Goal: Task Accomplishment & Management: Manage account settings

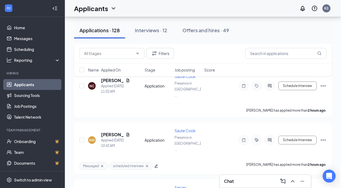
scroll to position [117, 0]
click at [293, 54] on input "text" at bounding box center [286, 53] width 81 height 11
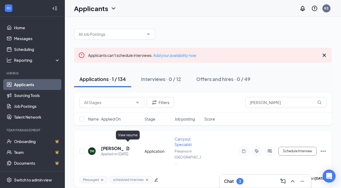
click at [128, 146] on icon "Document" at bounding box center [128, 148] width 3 height 4
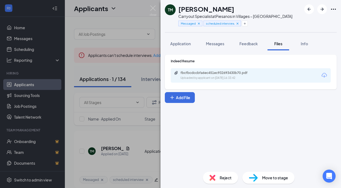
click at [224, 74] on div "fbcfbcdccbfa6ec451ec932693430b70.pdf" at bounding box center [219, 73] width 76 height 4
click at [154, 9] on img at bounding box center [153, 10] width 7 height 11
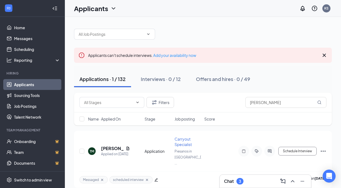
click at [223, 28] on div at bounding box center [203, 31] width 258 height 16
click at [248, 182] on div "Chat 3" at bounding box center [265, 181] width 83 height 9
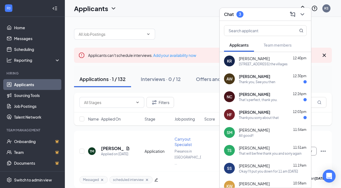
click at [260, 113] on span "[PERSON_NAME]" at bounding box center [254, 111] width 31 height 5
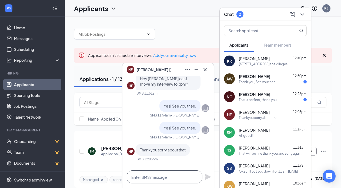
click at [168, 171] on textarea at bounding box center [165, 176] width 76 height 13
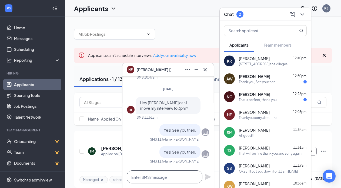
scroll to position [-26, 0]
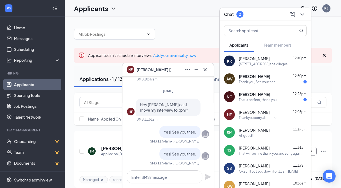
click at [250, 99] on div "That's perfect, thank you." at bounding box center [258, 99] width 39 height 5
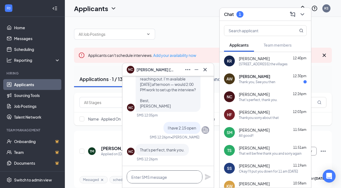
click at [169, 171] on textarea at bounding box center [165, 176] width 76 height 13
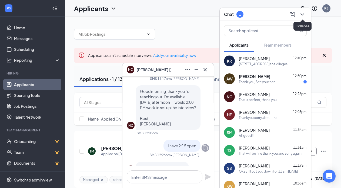
click at [305, 11] on icon "ChevronDown" at bounding box center [302, 14] width 6 height 6
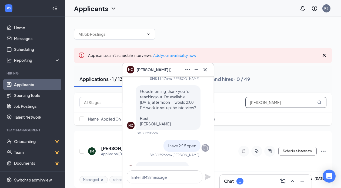
click at [274, 104] on input "[PERSON_NAME]" at bounding box center [286, 102] width 81 height 11
type input "t"
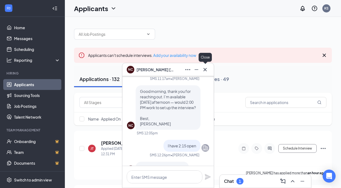
click at [207, 70] on icon "Cross" at bounding box center [205, 69] width 6 height 6
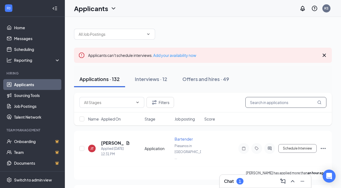
click at [262, 103] on input "text" at bounding box center [286, 102] width 81 height 11
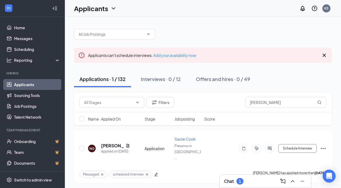
click at [259, 179] on div "Chat 1" at bounding box center [265, 181] width 83 height 9
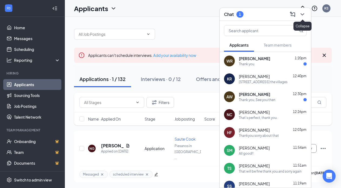
click at [304, 15] on icon "ChevronDown" at bounding box center [302, 14] width 6 height 6
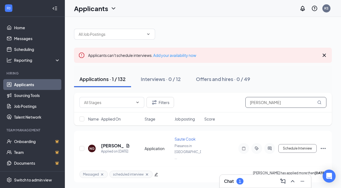
click at [277, 105] on input "[PERSON_NAME]" at bounding box center [286, 102] width 81 height 11
type input "[PERSON_NAME]"
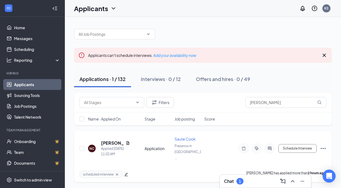
click at [254, 146] on icon "ActiveTag" at bounding box center [257, 148] width 6 height 4
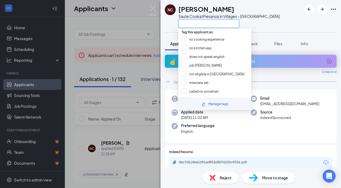
click at [198, 20] on input "text" at bounding box center [208, 23] width 61 height 9
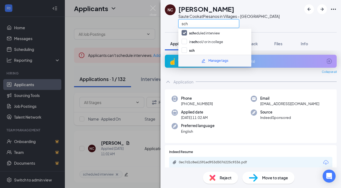
type input "sch"
click at [145, 124] on div "NC [PERSON_NAME] Saute Cook at [GEOGRAPHIC_DATA] in Villages – Southern Trace s…" at bounding box center [170, 94] width 341 height 188
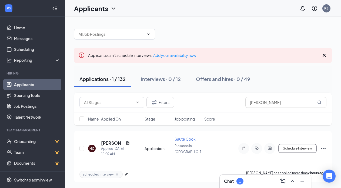
click at [254, 178] on div "Chat 1" at bounding box center [265, 181] width 83 height 9
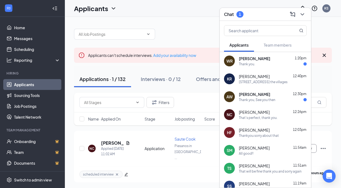
click at [276, 95] on div "[PERSON_NAME] 12:30pm" at bounding box center [273, 93] width 68 height 5
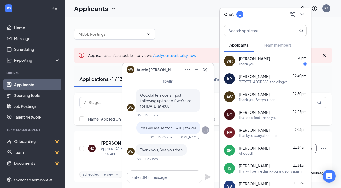
click at [267, 62] on div "Thank you." at bounding box center [273, 64] width 68 height 5
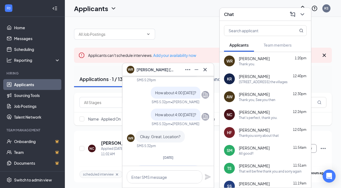
scroll to position [-91, 0]
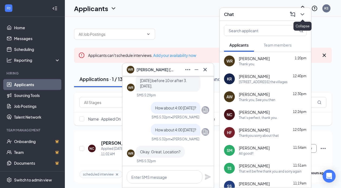
click at [302, 15] on icon "ChevronDown" at bounding box center [302, 14] width 6 height 6
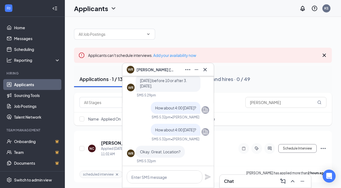
click at [209, 68] on button at bounding box center [205, 69] width 9 height 9
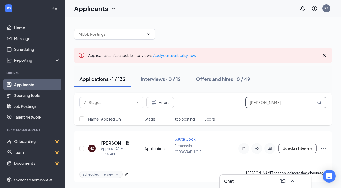
click at [280, 105] on input "[PERSON_NAME]" at bounding box center [286, 102] width 81 height 11
type input "n"
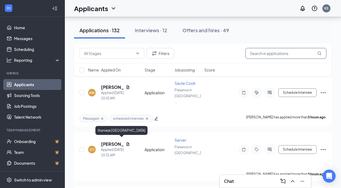
scroll to position [376, 0]
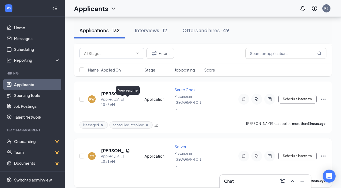
click at [129, 148] on icon "Document" at bounding box center [128, 150] width 3 height 4
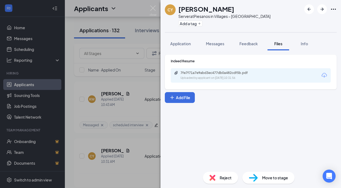
click at [233, 80] on div "7fe7f71a7e9abd3ec477db0a482cdf5b.pdf Uploaded by applicant on [DATE] 10:31:56" at bounding box center [251, 75] width 160 height 14
click at [227, 75] on div "7fe7f71a7e9abd3ec477db0a482cdf5b.pdf" at bounding box center [219, 73] width 76 height 4
click at [229, 175] on span "Reject" at bounding box center [226, 177] width 12 height 6
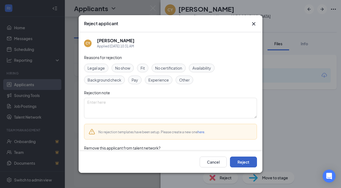
click at [247, 164] on button "Reject" at bounding box center [243, 161] width 27 height 11
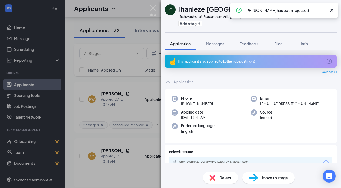
click at [141, 115] on div "JC Jhanieze Cartagena Dishwasher at [GEOGRAPHIC_DATA] in Villages – [GEOGRAPHIC…" at bounding box center [170, 94] width 341 height 188
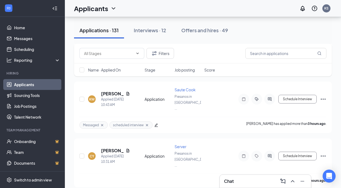
click at [96, 10] on h1 "Applicants" at bounding box center [91, 8] width 34 height 9
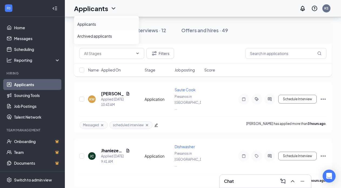
click at [98, 25] on link "Applicants" at bounding box center [106, 23] width 58 height 5
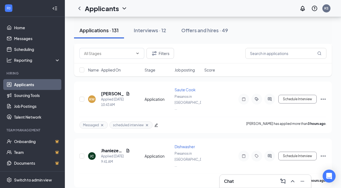
click at [95, 5] on h1 "Applicants" at bounding box center [102, 8] width 34 height 9
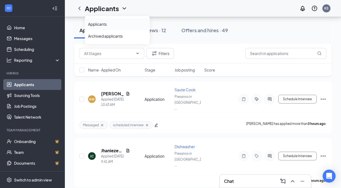
click at [97, 22] on link "Applicants" at bounding box center [117, 23] width 58 height 5
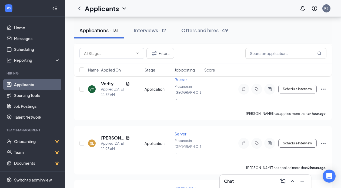
scroll to position [221, 0]
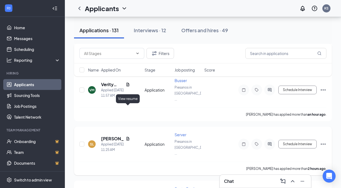
click at [128, 136] on icon "Document" at bounding box center [128, 138] width 4 height 4
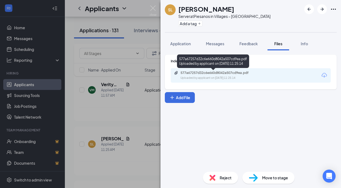
click at [218, 73] on div "577a67257d32c6e660d8042a507cd9ea.pdf" at bounding box center [219, 73] width 76 height 4
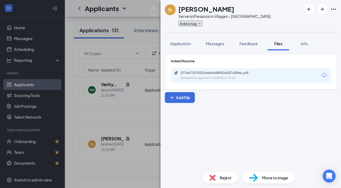
click at [195, 24] on button "Add a tag" at bounding box center [190, 24] width 24 height 6
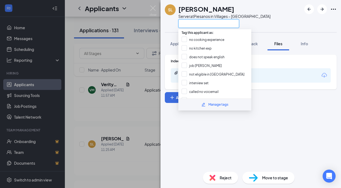
click at [200, 27] on input "text" at bounding box center [208, 23] width 61 height 9
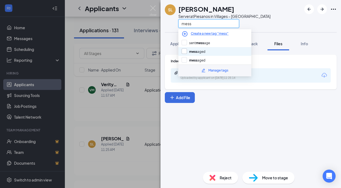
type input "mess"
click at [200, 52] on input "mess aged" at bounding box center [194, 51] width 24 height 6
checkbox input "true"
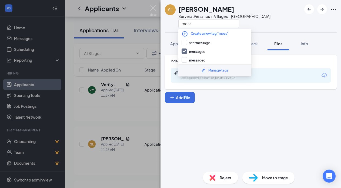
click at [150, 76] on div "SL [PERSON_NAME] Server at [GEOGRAPHIC_DATA] in Villages – Southern Trace mess …" at bounding box center [170, 94] width 341 height 188
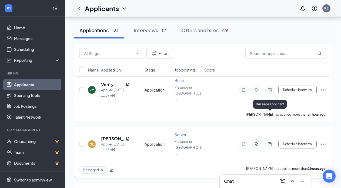
click at [270, 142] on icon "ActiveChat" at bounding box center [270, 144] width 4 height 4
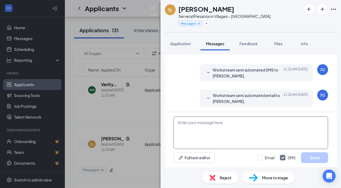
click at [214, 134] on textarea at bounding box center [251, 132] width 155 height 32
paste textarea "Good morning, thank you for applying at [GEOGRAPHIC_DATA] in [GEOGRAPHIC_DATA].…"
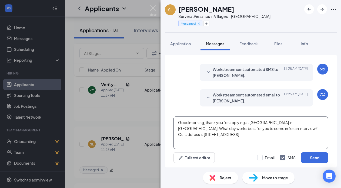
click at [202, 121] on textarea "Good morning, thank you for applying at [GEOGRAPHIC_DATA] in [GEOGRAPHIC_DATA].…" at bounding box center [251, 132] width 155 height 32
type textarea "Good afternoon, thank you for applying at [GEOGRAPHIC_DATA] in [GEOGRAPHIC_DATA…"
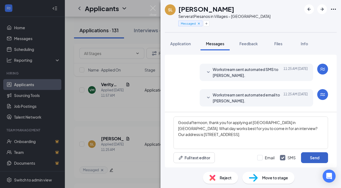
click at [314, 161] on button "Send" at bounding box center [314, 157] width 27 height 11
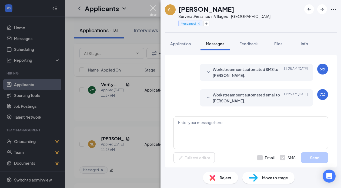
click at [153, 7] on img at bounding box center [153, 10] width 7 height 11
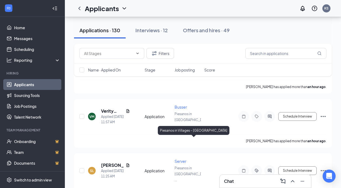
scroll to position [164, 0]
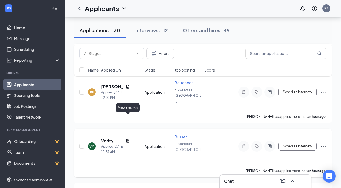
click at [127, 138] on icon "Document" at bounding box center [128, 140] width 4 height 4
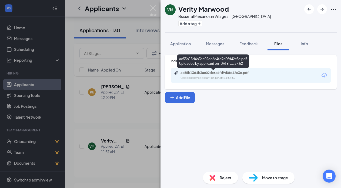
click at [204, 75] on div "ac55b13d4b3ae02de6c4fd9d0fd42c3c.pdf" at bounding box center [219, 73] width 76 height 4
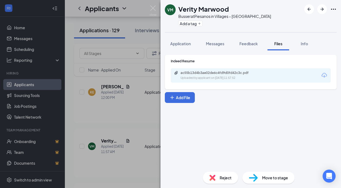
click at [221, 177] on span "Reject" at bounding box center [226, 177] width 12 height 6
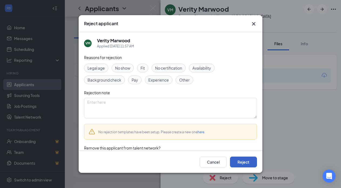
click at [241, 157] on button "Reject" at bounding box center [243, 161] width 27 height 11
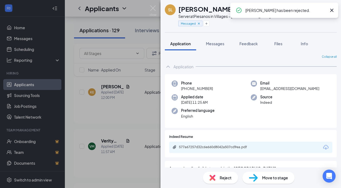
click at [133, 106] on div "SL [PERSON_NAME] Server at [GEOGRAPHIC_DATA] in Villages – Southern Trace Messa…" at bounding box center [170, 94] width 341 height 188
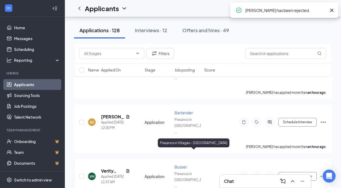
scroll to position [133, 0]
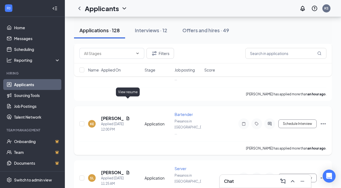
click at [126, 116] on icon "Document" at bounding box center [128, 118] width 4 height 4
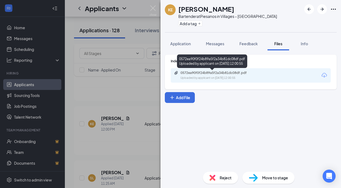
click at [231, 77] on div "Uploaded by applicant on [DATE] 12:00:55" at bounding box center [221, 78] width 81 height 4
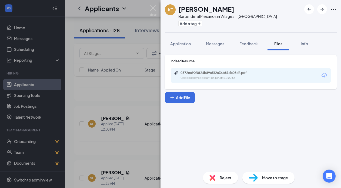
click at [217, 173] on div "Reject" at bounding box center [220, 177] width 35 height 12
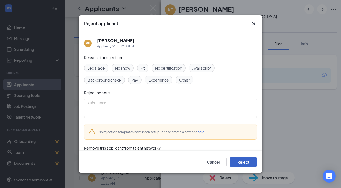
click at [243, 158] on button "Reject" at bounding box center [243, 161] width 27 height 11
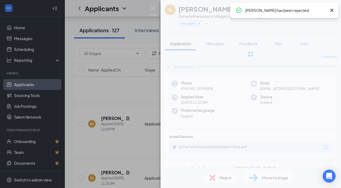
click at [140, 104] on div "SL [PERSON_NAME] Server at [GEOGRAPHIC_DATA] in Villages – Southern Trace Messa…" at bounding box center [170, 94] width 341 height 188
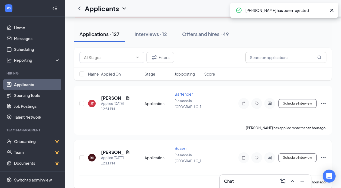
scroll to position [43, 0]
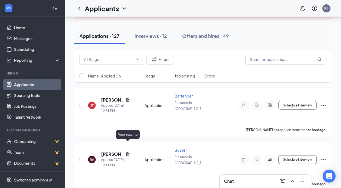
click at [126, 152] on icon "Document" at bounding box center [128, 154] width 4 height 4
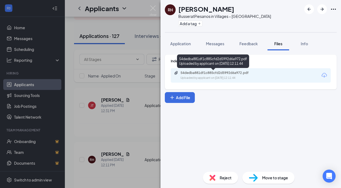
click at [225, 74] on div "54dedba881df1c885cfd2d5992d6a972.pdf" at bounding box center [219, 73] width 76 height 4
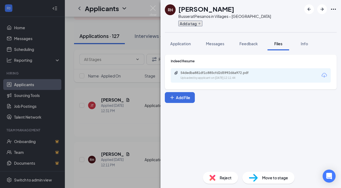
click at [192, 24] on button "Add a tag" at bounding box center [190, 24] width 24 height 6
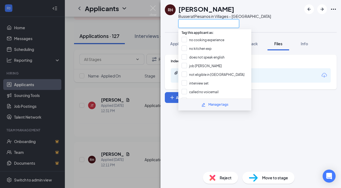
click at [192, 24] on input "text" at bounding box center [208, 23] width 61 height 9
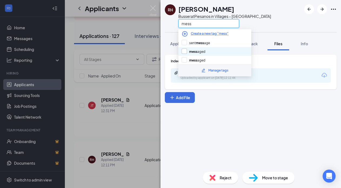
type input "mess"
click at [202, 48] on input "mess aged" at bounding box center [194, 51] width 24 height 6
checkbox input "true"
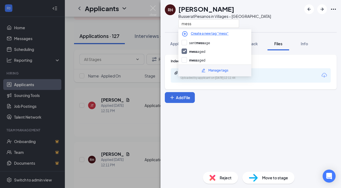
click at [222, 121] on div "Indeed Resume 54dedba881df1c885cfd2d5992d6a972.pdf Uploaded by applicant on [DA…" at bounding box center [251, 108] width 181 height 117
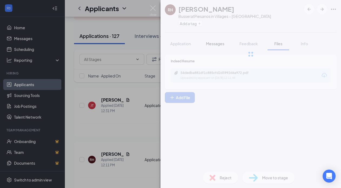
click at [220, 44] on div at bounding box center [251, 54] width 181 height 108
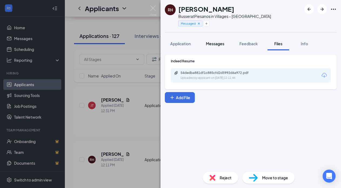
click at [214, 42] on span "Messages" at bounding box center [215, 43] width 18 height 5
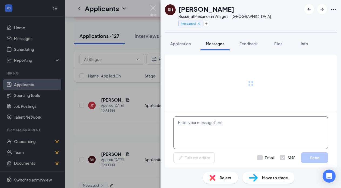
click at [204, 127] on textarea at bounding box center [251, 132] width 155 height 32
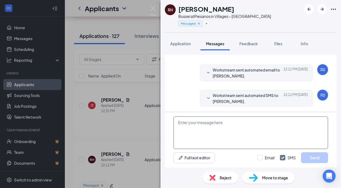
scroll to position [9, 0]
paste textarea "Good morning, thank you for applying at [GEOGRAPHIC_DATA] in [GEOGRAPHIC_DATA].…"
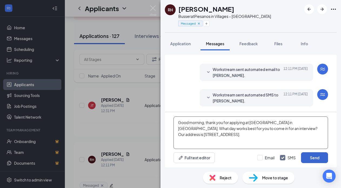
type textarea "Good morning, thank you for applying at [GEOGRAPHIC_DATA] in [GEOGRAPHIC_DATA].…"
click at [313, 156] on button "Send" at bounding box center [314, 157] width 27 height 11
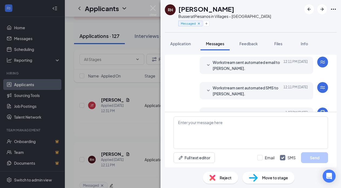
scroll to position [53, 0]
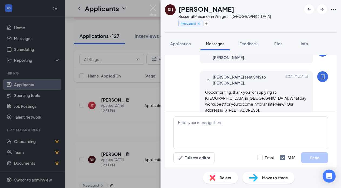
click at [157, 5] on div "RH [PERSON_NAME] at [GEOGRAPHIC_DATA] in Villages – Southern Trace Messaged App…" at bounding box center [170, 94] width 341 height 188
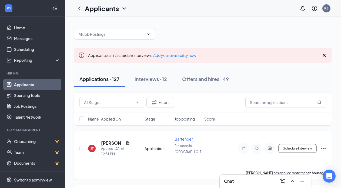
click at [125, 140] on div "[PERSON_NAME]" at bounding box center [115, 143] width 29 height 6
click at [127, 141] on icon "Document" at bounding box center [128, 143] width 4 height 4
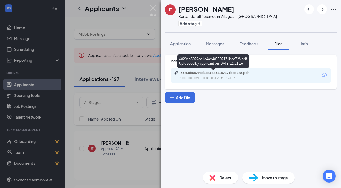
click at [218, 75] on div "6820ab5079ed1e4ad481107171bcc728.pdf Uploaded by applicant on [DATE] 12:31:16" at bounding box center [218, 75] width 88 height 9
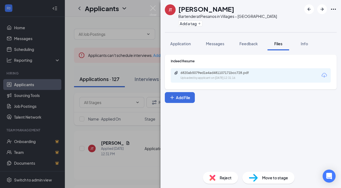
click at [225, 173] on div "Reject" at bounding box center [220, 177] width 35 height 12
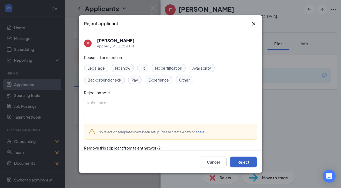
click at [244, 165] on button "Reject" at bounding box center [243, 161] width 27 height 11
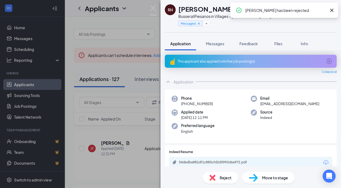
click at [136, 66] on div "RH [PERSON_NAME] at [GEOGRAPHIC_DATA] in Villages – Southern Trace Messaged App…" at bounding box center [170, 94] width 341 height 188
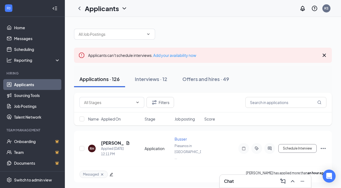
click at [237, 185] on div "Chat" at bounding box center [265, 180] width 91 height 13
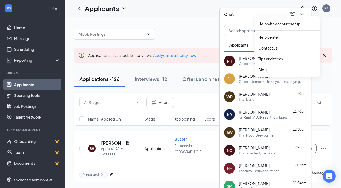
click at [303, 15] on div "Help with account setup Help center Contact us Tips and tricks Blog" at bounding box center [287, 46] width 65 height 62
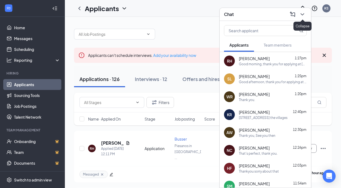
click at [303, 16] on icon "ChevronDown" at bounding box center [302, 14] width 6 height 6
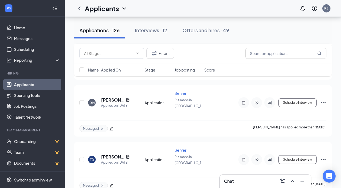
scroll to position [4611, 0]
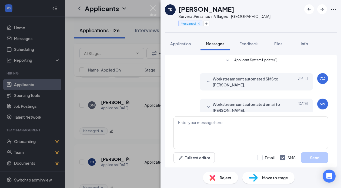
scroll to position [57, 0]
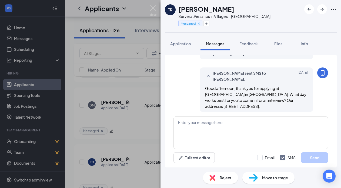
click at [224, 174] on div "Reject" at bounding box center [220, 177] width 35 height 12
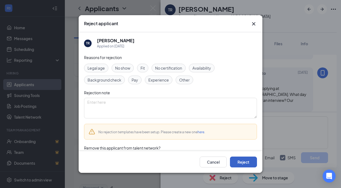
click at [237, 161] on button "Reject" at bounding box center [243, 161] width 27 height 11
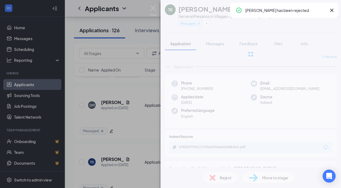
click at [124, 121] on div "TR [PERSON_NAME] Server at [GEOGRAPHIC_DATA] in Villages – Southern Trace Messa…" at bounding box center [170, 94] width 341 height 188
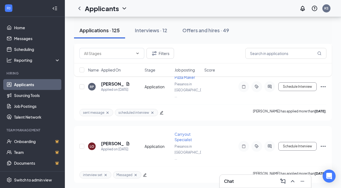
scroll to position [4511, 0]
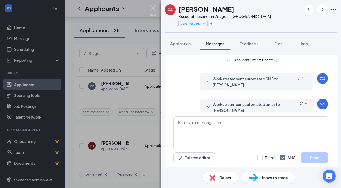
scroll to position [57, 0]
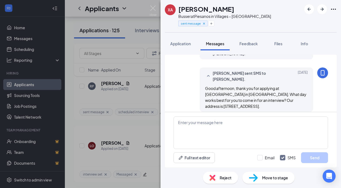
click at [221, 173] on div "Reject" at bounding box center [220, 177] width 35 height 12
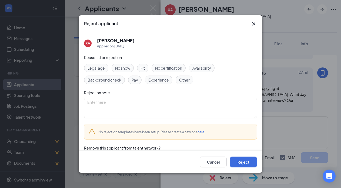
click at [240, 156] on div "Cancel Reject" at bounding box center [171, 162] width 184 height 22
click at [243, 158] on button "Reject" at bounding box center [243, 161] width 27 height 11
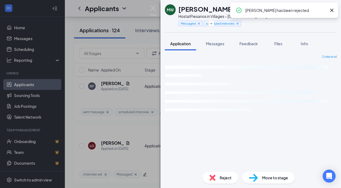
click at [150, 107] on div "MW [PERSON_NAME] Host at [GEOGRAPHIC_DATA] in Villages – Southern Trace Message…" at bounding box center [170, 94] width 341 height 188
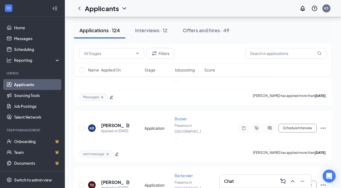
scroll to position [4350, 0]
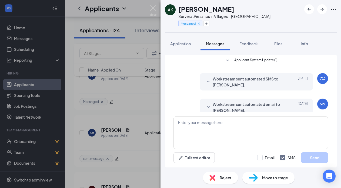
scroll to position [57, 0]
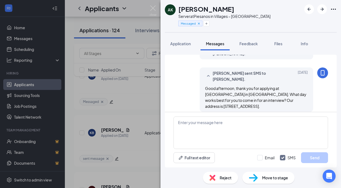
click at [222, 177] on span "Reject" at bounding box center [226, 177] width 12 height 6
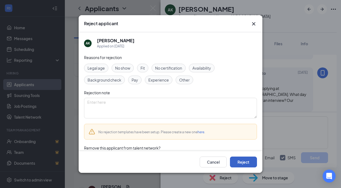
click at [246, 160] on button "Reject" at bounding box center [243, 161] width 27 height 11
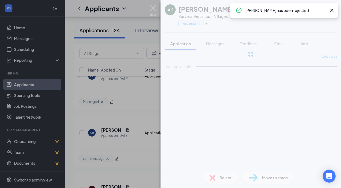
click at [135, 94] on div "AK [PERSON_NAME] Server at [GEOGRAPHIC_DATA] in Villages – Southern Trace Messa…" at bounding box center [170, 94] width 341 height 188
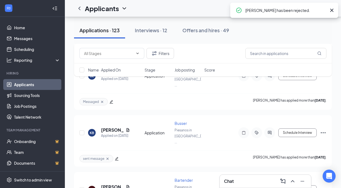
scroll to position [4310, 0]
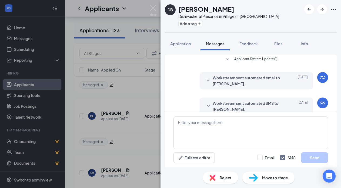
scroll to position [9, 0]
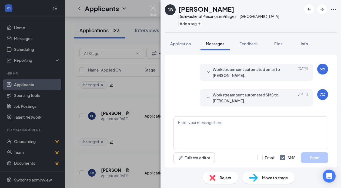
click at [223, 179] on span "Reject" at bounding box center [226, 177] width 12 height 6
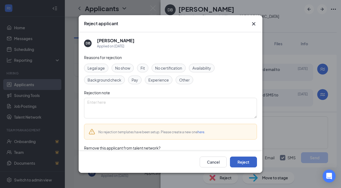
click at [242, 164] on button "Reject" at bounding box center [243, 161] width 27 height 11
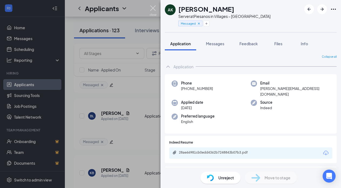
click at [152, 11] on img at bounding box center [153, 10] width 7 height 11
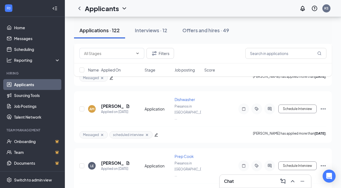
scroll to position [4237, 0]
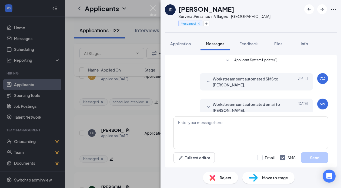
scroll to position [62, 0]
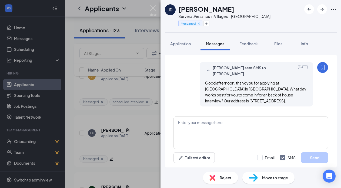
click at [226, 174] on span "Reject" at bounding box center [226, 177] width 12 height 6
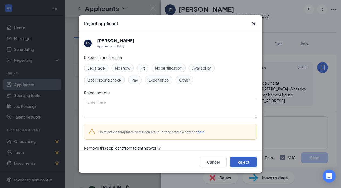
click at [240, 160] on button "Reject" at bounding box center [243, 161] width 27 height 11
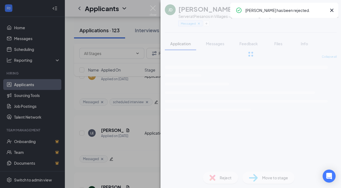
click at [140, 100] on div "[PERSON_NAME] Server at [GEOGRAPHIC_DATA] in Villages – Southern Trace Messaged…" at bounding box center [170, 94] width 341 height 188
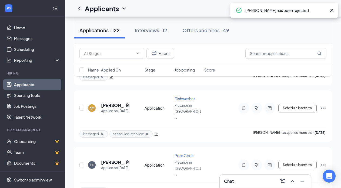
scroll to position [4205, 0]
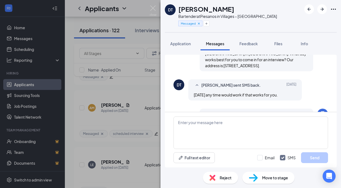
scroll to position [97, 0]
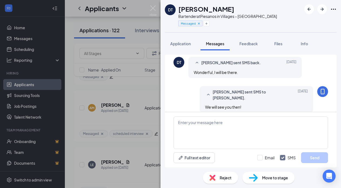
scroll to position [184, 0]
click at [153, 9] on img at bounding box center [153, 10] width 7 height 11
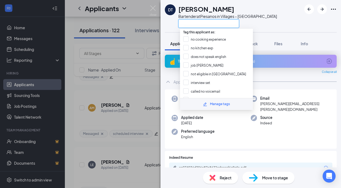
click at [209, 22] on input "text" at bounding box center [208, 23] width 61 height 9
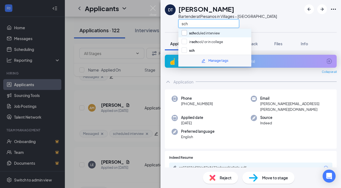
type input "sch"
click at [213, 34] on input "sch eduled interview" at bounding box center [201, 33] width 38 height 6
checkbox input "true"
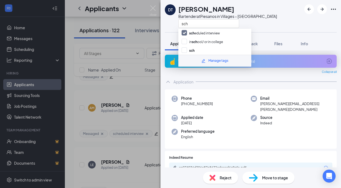
click at [152, 128] on div "DT [PERSON_NAME] Bartender at [GEOGRAPHIC_DATA] in Villages – Southern Trace sc…" at bounding box center [170, 94] width 341 height 188
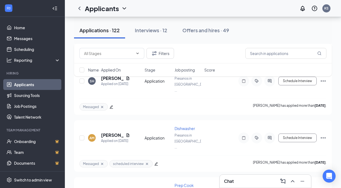
scroll to position [4165, 0]
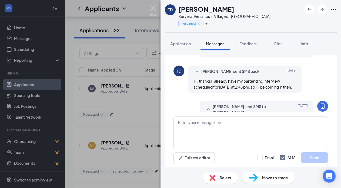
scroll to position [151, 0]
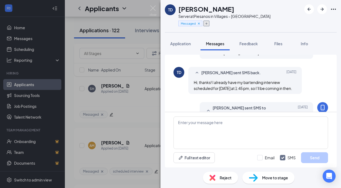
click at [206, 24] on icon "Plus" at bounding box center [206, 23] width 3 height 3
click at [206, 24] on input "text" at bounding box center [208, 23] width 61 height 9
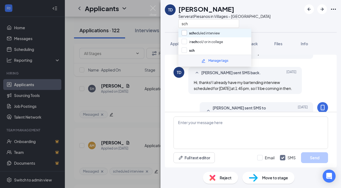
type input "sch"
click at [210, 31] on input "sch eduled interview" at bounding box center [201, 33] width 38 height 6
checkbox input "true"
click at [145, 125] on div "TD Teagan Drake Server at [GEOGRAPHIC_DATA] in Villages – Southern Trace sch Ap…" at bounding box center [170, 94] width 341 height 188
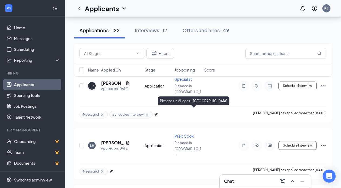
scroll to position [4104, 0]
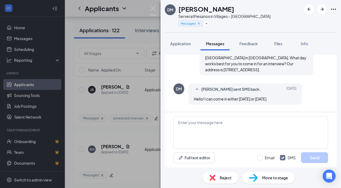
scroll to position [92, 0]
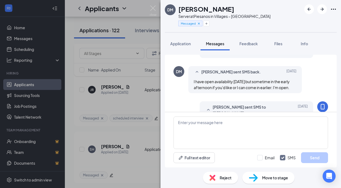
scroll to position [225, 0]
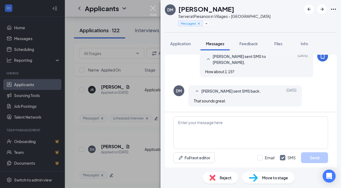
click at [153, 9] on img at bounding box center [153, 10] width 7 height 11
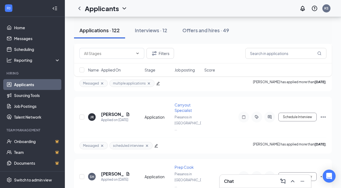
scroll to position [4063, 0]
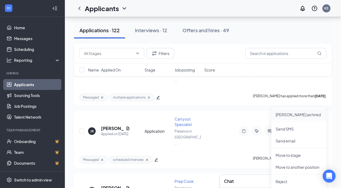
click at [295, 117] on p "[PERSON_NAME] as hired" at bounding box center [299, 114] width 47 height 5
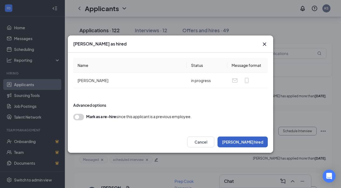
click at [262, 138] on button "[PERSON_NAME] hired" at bounding box center [243, 141] width 50 height 11
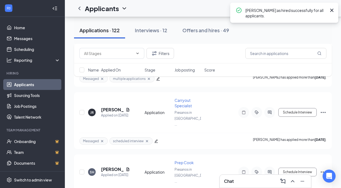
scroll to position [4085, 0]
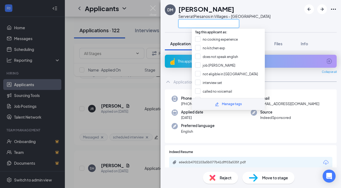
click at [190, 23] on input "text" at bounding box center [208, 23] width 61 height 9
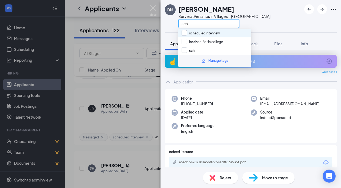
type input "sch"
click at [198, 32] on input "sch eduled interview" at bounding box center [201, 33] width 38 height 6
checkbox input "true"
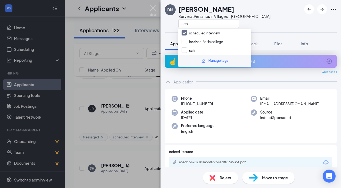
click at [140, 87] on div "DM [PERSON_NAME] Server at [GEOGRAPHIC_DATA] in Villages – Southern Trace sch A…" at bounding box center [170, 94] width 341 height 188
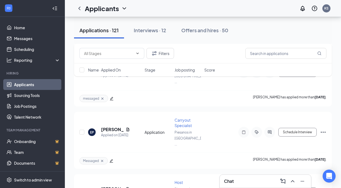
scroll to position [3943, 0]
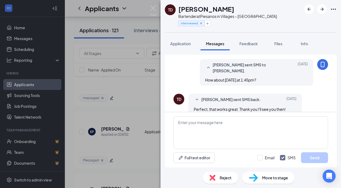
scroll to position [254, 0]
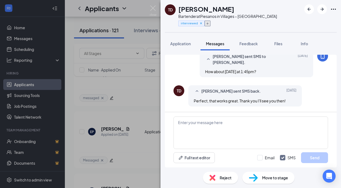
click at [208, 26] on button "button" at bounding box center [208, 24] width 6 height 6
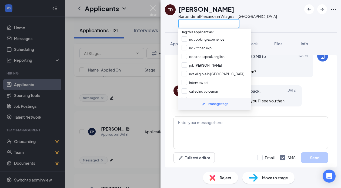
click at [208, 26] on input "text" at bounding box center [208, 23] width 61 height 9
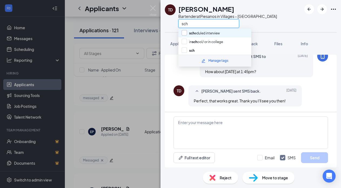
type input "sch"
click at [210, 34] on input "sch eduled interview" at bounding box center [201, 33] width 38 height 6
checkbox input "true"
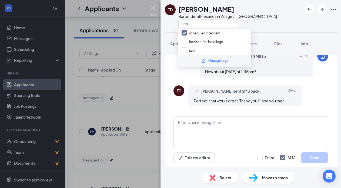
click at [143, 121] on div "TD [PERSON_NAME] Bartender at [GEOGRAPHIC_DATA] in Villages – Southern Trace sc…" at bounding box center [170, 94] width 341 height 188
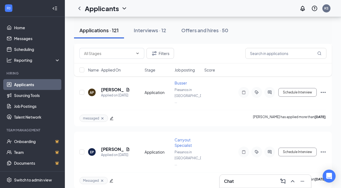
scroll to position [3904, 0]
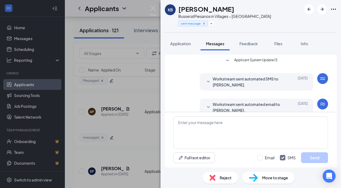
scroll to position [9, 0]
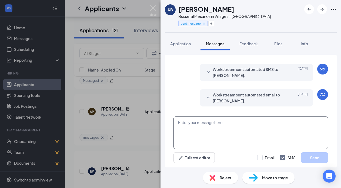
click at [229, 121] on textarea at bounding box center [251, 132] width 155 height 32
paste textarea "Good morning, thank you for applying at [GEOGRAPHIC_DATA] in [GEOGRAPHIC_DATA].…"
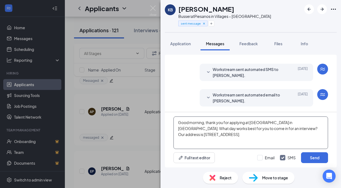
click at [203, 122] on textarea "Good morning, thank you for applying at [GEOGRAPHIC_DATA] in [GEOGRAPHIC_DATA].…" at bounding box center [251, 132] width 155 height 32
type textarea "Good afternoon, thank you for applying at [GEOGRAPHIC_DATA] in [GEOGRAPHIC_DATA…"
click at [157, 8] on div "KB [PERSON_NAME] at [GEOGRAPHIC_DATA] in Villages – Southern Trace sent message…" at bounding box center [170, 94] width 341 height 188
click at [152, 8] on div "Applicants KS" at bounding box center [203, 8] width 276 height 17
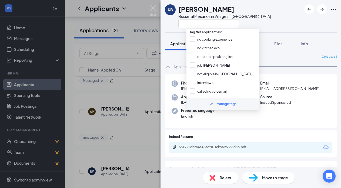
click at [218, 177] on div "Reject" at bounding box center [220, 177] width 35 height 12
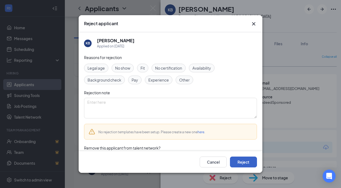
click at [240, 166] on button "Reject" at bounding box center [243, 161] width 27 height 11
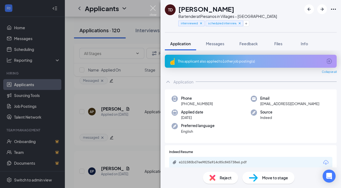
click at [155, 8] on img at bounding box center [153, 10] width 7 height 11
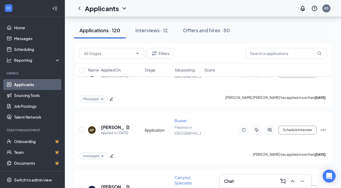
scroll to position [3865, 0]
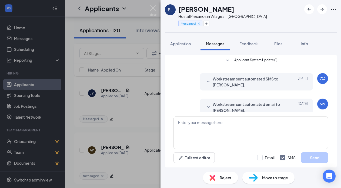
scroll to position [62, 0]
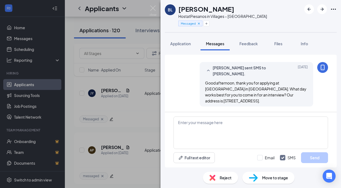
click at [224, 176] on span "Reject" at bounding box center [226, 177] width 12 height 6
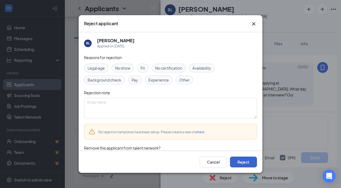
click at [245, 163] on button "Reject" at bounding box center [243, 161] width 27 height 11
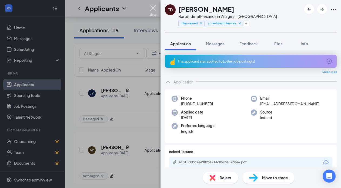
click at [155, 8] on img at bounding box center [153, 10] width 7 height 11
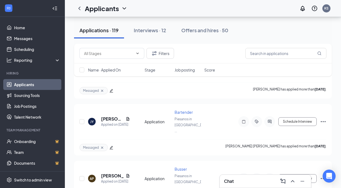
scroll to position [3819, 0]
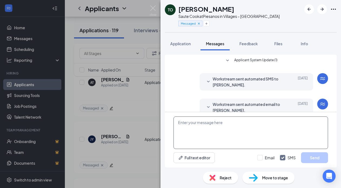
scroll to position [57, 0]
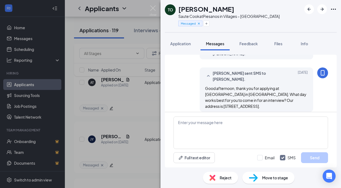
click at [224, 175] on span "Reject" at bounding box center [226, 177] width 12 height 6
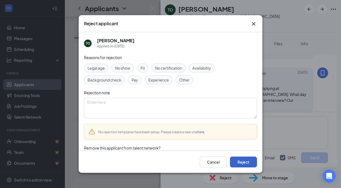
click at [235, 157] on button "Reject" at bounding box center [243, 161] width 27 height 11
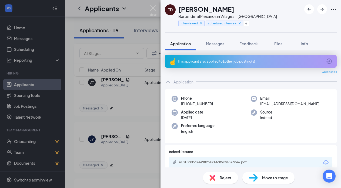
click at [146, 101] on div "TD [PERSON_NAME] Bartender at [GEOGRAPHIC_DATA] in Villages – Southern Trace in…" at bounding box center [170, 94] width 341 height 188
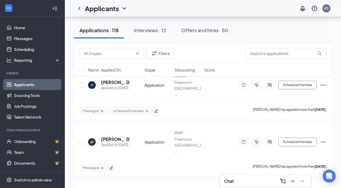
scroll to position [3760, 0]
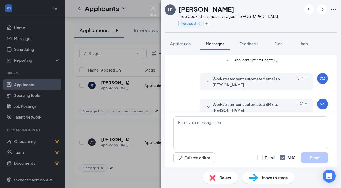
scroll to position [56, 0]
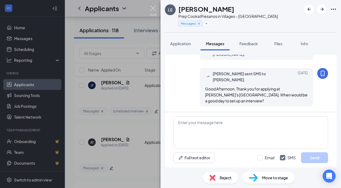
click at [150, 10] on img at bounding box center [153, 10] width 7 height 11
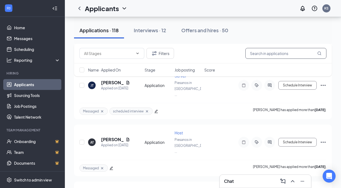
click at [289, 49] on input "text" at bounding box center [286, 53] width 81 height 11
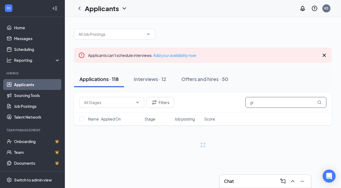
type input "g"
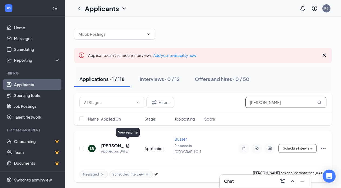
type input "[PERSON_NAME]"
click at [128, 143] on icon "Document" at bounding box center [128, 145] width 4 height 4
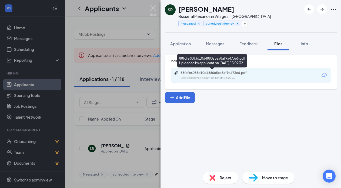
click at [236, 78] on div "Uploaded by applicant on [DATE] 13:09:32" at bounding box center [221, 78] width 81 height 4
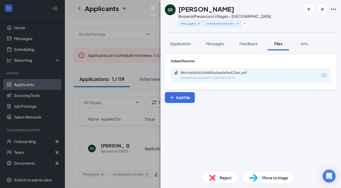
click at [154, 12] on img at bounding box center [153, 10] width 7 height 11
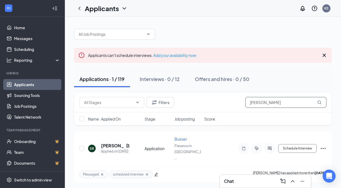
drag, startPoint x: 215, startPoint y: 45, endPoint x: 200, endPoint y: 12, distance: 36.7
click at [201, 15] on div "Applicants KS Chat Applicants can't schedule interviews. Add your availability …" at bounding box center [203, 94] width 276 height 188
